Goal: Use online tool/utility: Utilize a website feature to perform a specific function

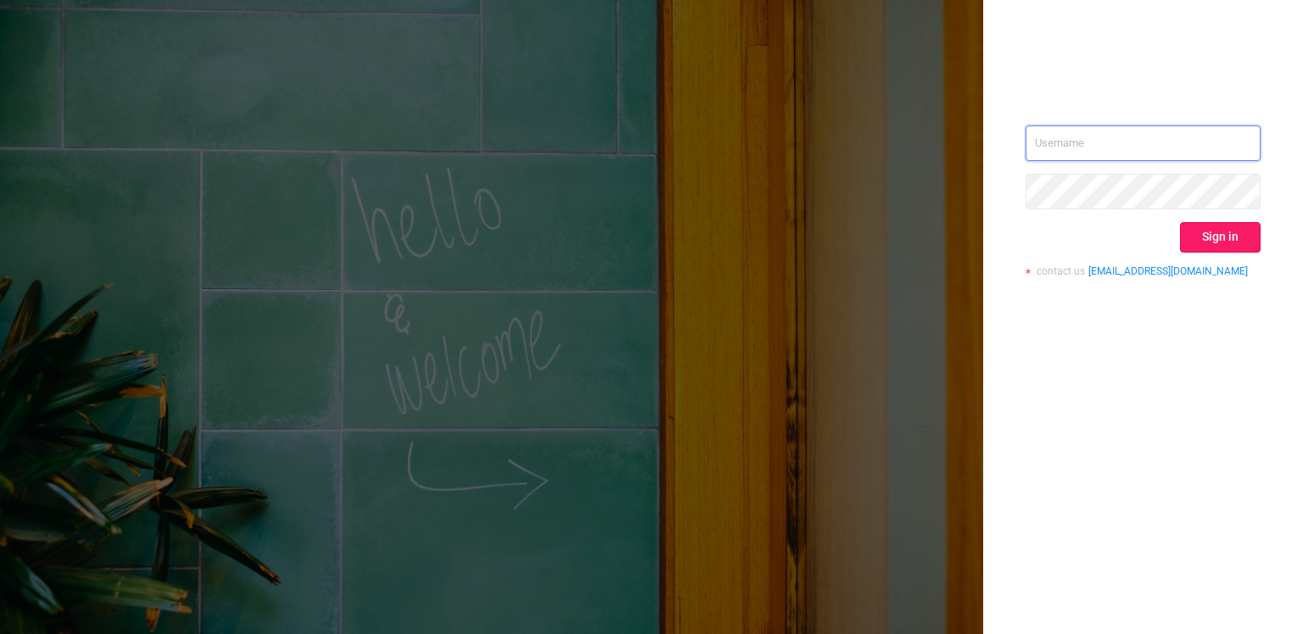
type input "[PERSON_NAME][EMAIL_ADDRESS][DOMAIN_NAME]"
click at [1209, 234] on button "Sign in" at bounding box center [1220, 237] width 81 height 31
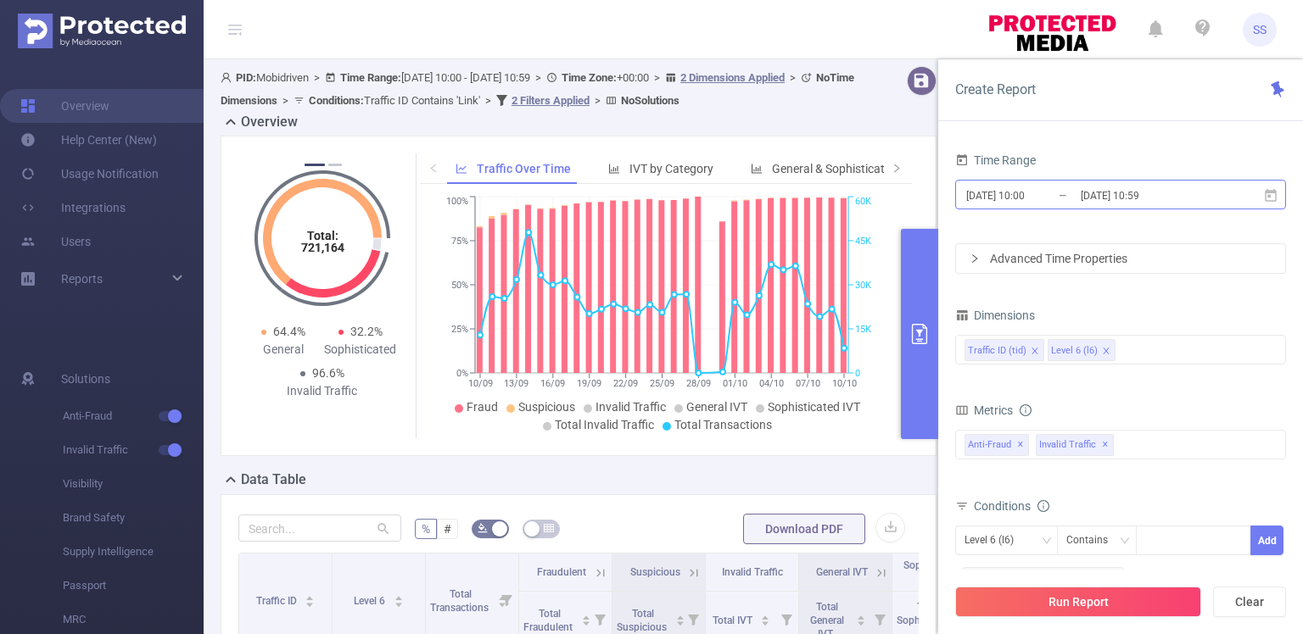
click at [1110, 187] on input "[DATE] 10:59" at bounding box center [1147, 195] width 137 height 23
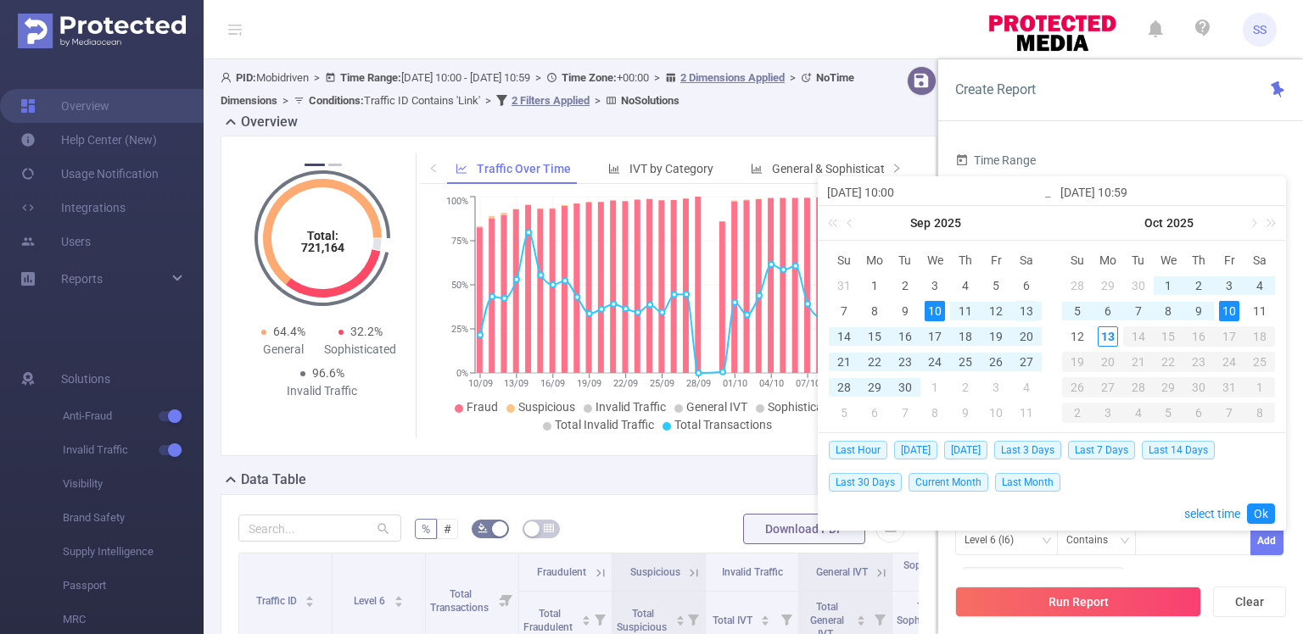
click at [1028, 305] on div "13" at bounding box center [1026, 311] width 20 height 20
click at [1103, 337] on div "13" at bounding box center [1108, 337] width 20 height 20
type input "[DATE] 10:00"
type input "[DATE] 10:59"
type input "[DATE] 10:00"
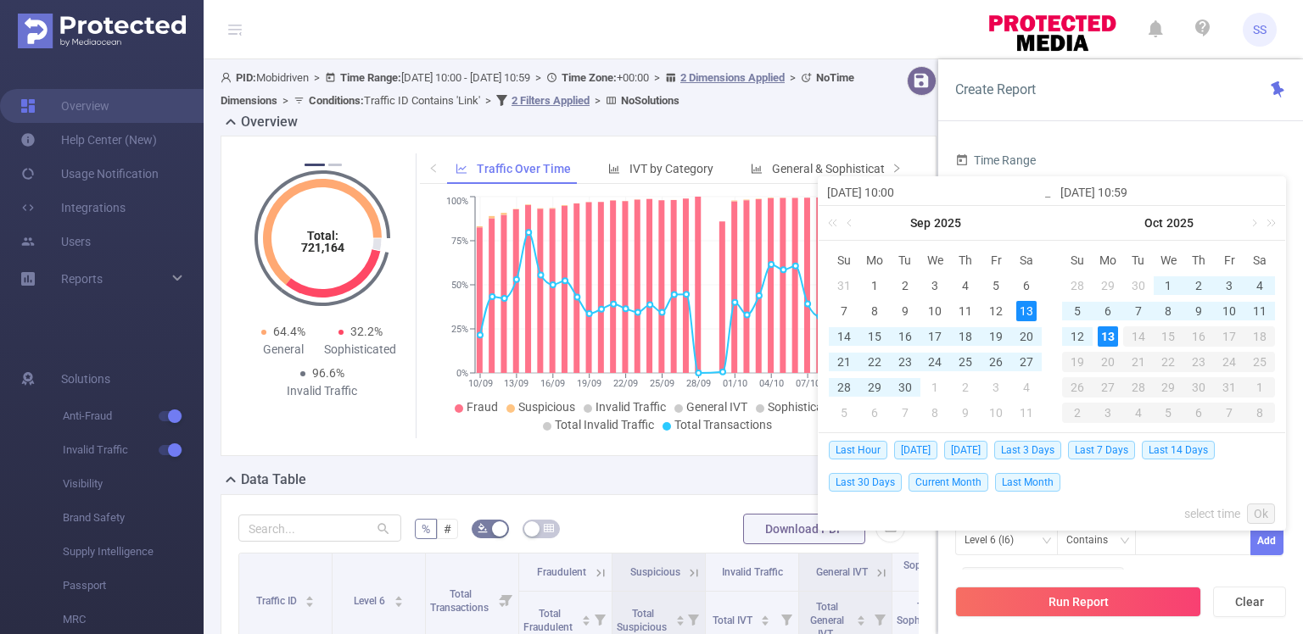
type input "[DATE] 10:59"
click at [1271, 508] on link "Ok" at bounding box center [1261, 514] width 28 height 20
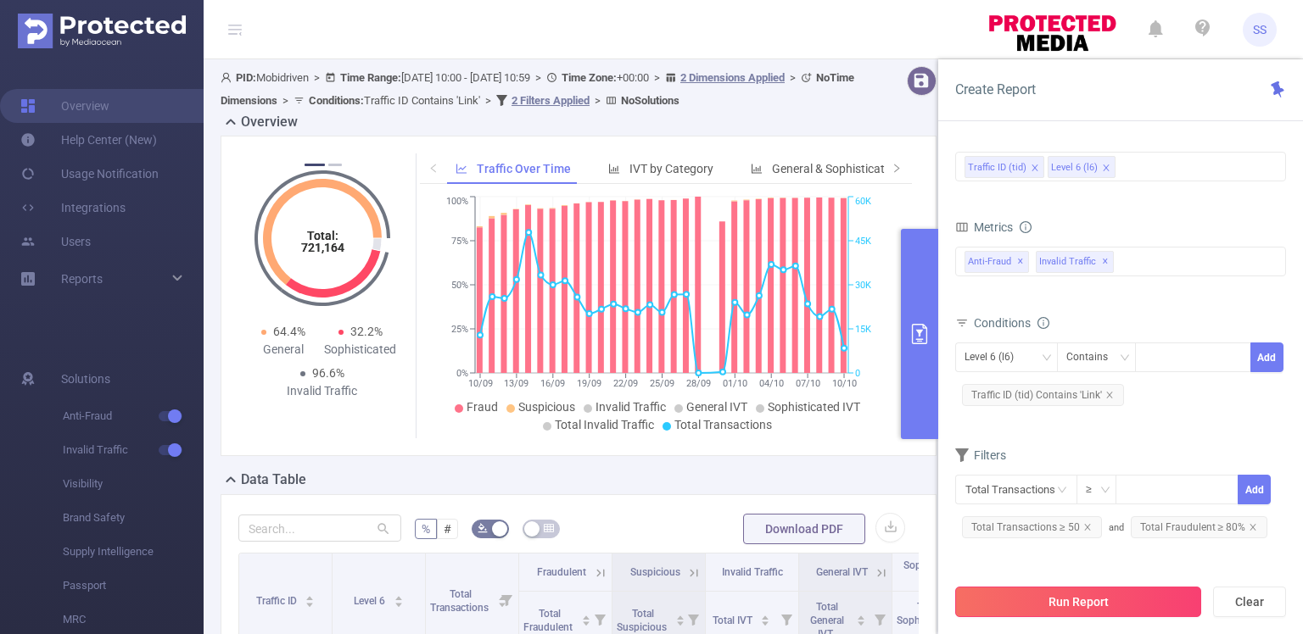
click at [1049, 593] on button "Run Report" at bounding box center [1078, 602] width 246 height 31
